Goal: Find contact information: Find contact information

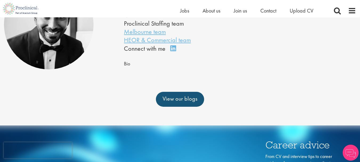
click at [154, 49] on div "Connect on LinkedIn" at bounding box center [152, 48] width 56 height 9
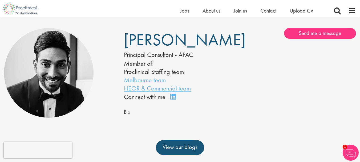
scroll to position [27, 0]
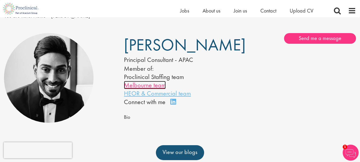
click at [152, 85] on link "Melbourne team" at bounding box center [145, 85] width 42 height 8
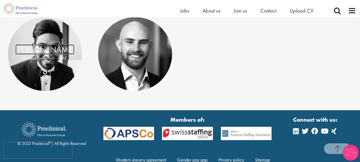
click at [58, 54] on link "[PERSON_NAME]" at bounding box center [44, 50] width 59 height 10
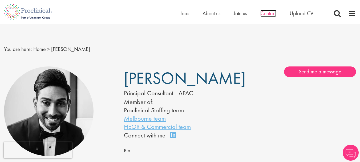
click at [264, 15] on span "Contact" at bounding box center [269, 13] width 16 height 7
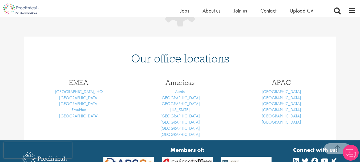
scroll to position [107, 0]
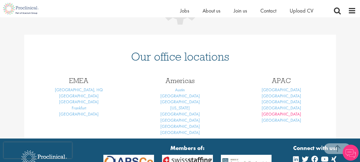
click at [282, 114] on body "This website uses cookies. By continuing to use this site, you are giving your …" at bounding box center [180, 54] width 360 height 322
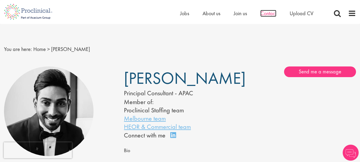
click at [273, 12] on span "Contact" at bounding box center [269, 13] width 16 height 7
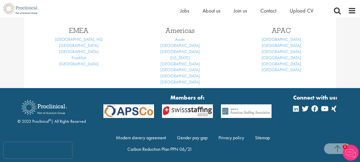
scroll to position [257, 0]
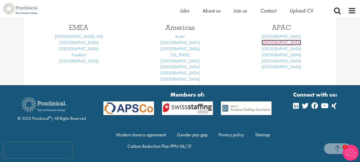
click at [284, 43] on link "[GEOGRAPHIC_DATA]" at bounding box center [281, 43] width 39 height 6
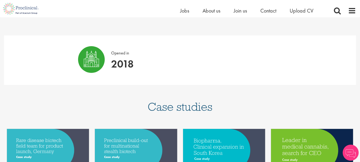
scroll to position [453, 0]
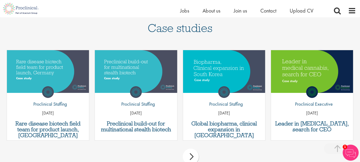
click at [193, 149] on div "next" at bounding box center [191, 157] width 16 height 16
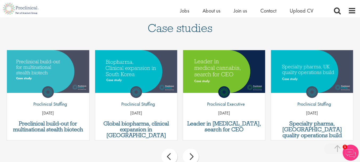
click at [193, 149] on div "next" at bounding box center [191, 157] width 16 height 16
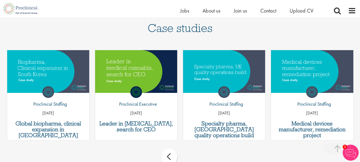
click at [193, 146] on div "prev next" at bounding box center [180, 157] width 352 height 23
click at [172, 149] on div "prev" at bounding box center [170, 157] width 16 height 16
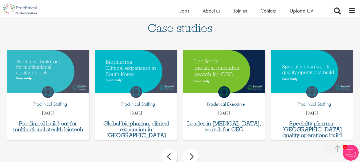
click at [172, 149] on div "prev" at bounding box center [170, 157] width 16 height 16
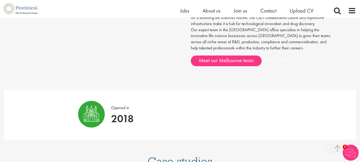
scroll to position [160, 0]
